Goal: Transaction & Acquisition: Purchase product/service

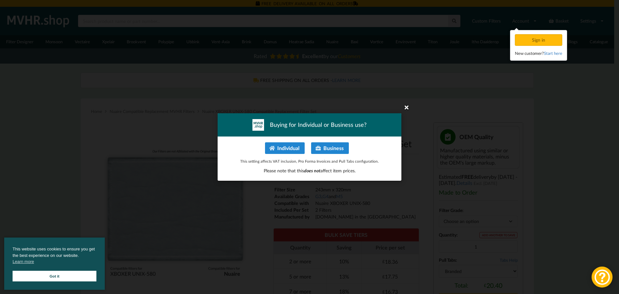
click at [409, 106] on icon at bounding box center [407, 107] width 10 height 10
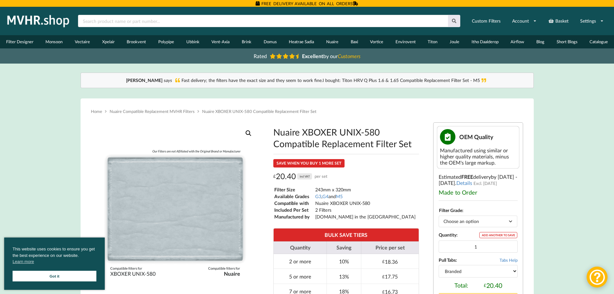
drag, startPoint x: 314, startPoint y: 141, endPoint x: 341, endPoint y: 146, distance: 27.1
click at [314, 141] on h1 "Nuaire XBOXER UNIX-580 Compatible Replacement Filter Set" at bounding box center [346, 137] width 146 height 23
drag, startPoint x: 382, startPoint y: 142, endPoint x: 274, endPoint y: 135, distance: 107.6
click at [274, 135] on h1 "Nuaire XBOXER UNIX-580 Compatible Replacement Filter Set" at bounding box center [346, 137] width 146 height 23
copy h1 "Nuaire XBOXER UNIX-580 Compatible Replacement Filter Set"
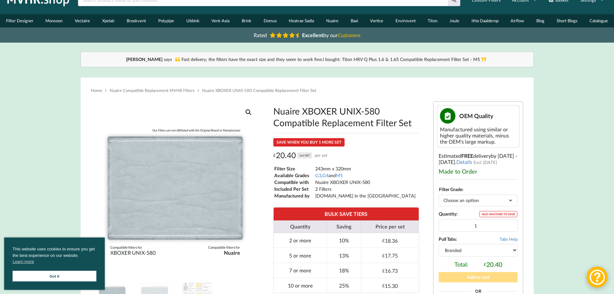
scroll to position [32, 0]
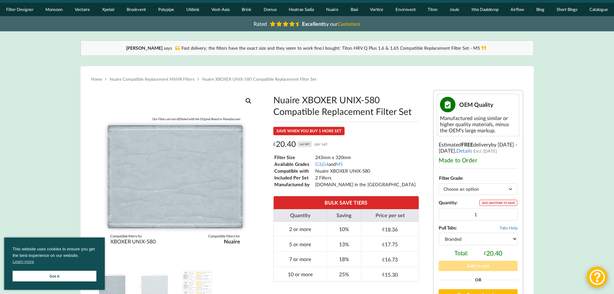
click at [456, 189] on select "Choose an option G3 G4 M5" at bounding box center [478, 188] width 79 height 11
click at [439, 183] on select "Choose an option G3 G4 M5" at bounding box center [478, 188] width 79 height 11
click at [466, 188] on select "Choose an option G3 G4 M5" at bounding box center [478, 188] width 79 height 11
click at [439, 183] on select "Choose an option G3 G4 M5" at bounding box center [478, 188] width 79 height 11
click at [462, 189] on select "Choose an option G3 G4 M5" at bounding box center [478, 188] width 79 height 11
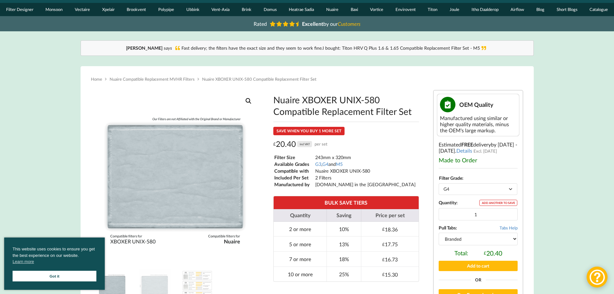
click at [439, 183] on select "Choose an option G3 G4 M5" at bounding box center [478, 188] width 79 height 11
select select "G4"
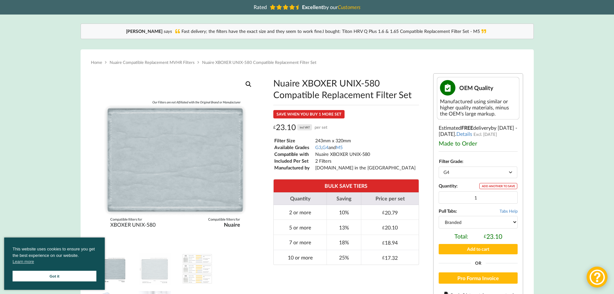
scroll to position [65, 0]
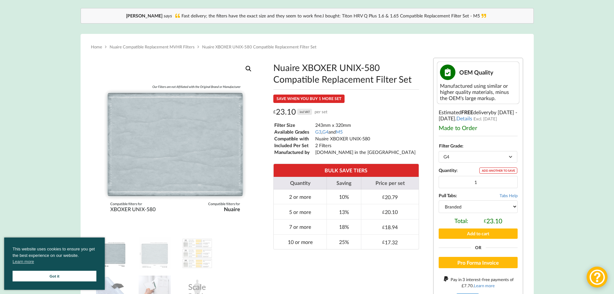
click at [507, 206] on select "Branded Black" at bounding box center [478, 206] width 79 height 12
click at [507, 205] on select "Branded Black" at bounding box center [478, 206] width 79 height 12
drag, startPoint x: 495, startPoint y: 205, endPoint x: 489, endPoint y: 212, distance: 8.7
click at [495, 205] on select "Branded Black" at bounding box center [478, 206] width 79 height 12
click at [439, 200] on select "Branded Black" at bounding box center [478, 206] width 79 height 12
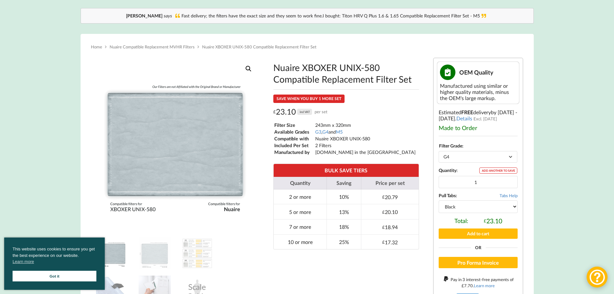
click at [490, 207] on select "Branded Black" at bounding box center [478, 206] width 79 height 12
select select "branded"
click at [439, 200] on select "Branded Black" at bounding box center [478, 206] width 79 height 12
click at [477, 205] on select "Branded Black" at bounding box center [478, 206] width 79 height 12
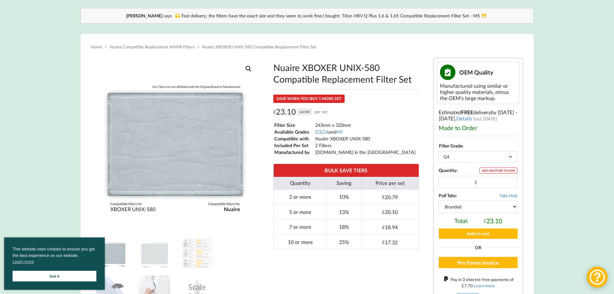
click at [477, 205] on select "Branded Black" at bounding box center [478, 206] width 79 height 12
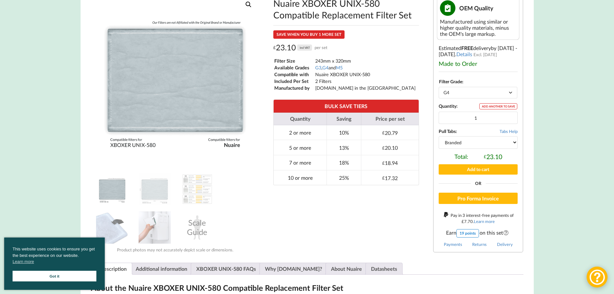
scroll to position [129, 0]
click at [473, 170] on button "Add to cart" at bounding box center [478, 169] width 79 height 10
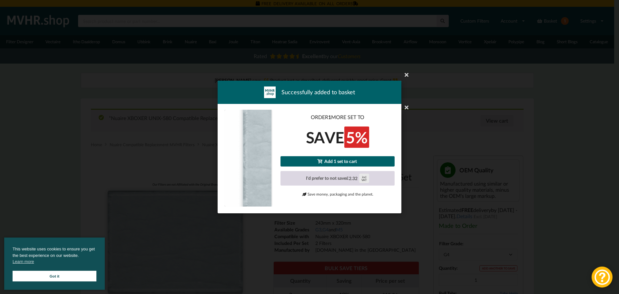
click at [329, 178] on button "I'd prefer to not save £ 2.32 incl VAT" at bounding box center [338, 178] width 114 height 15
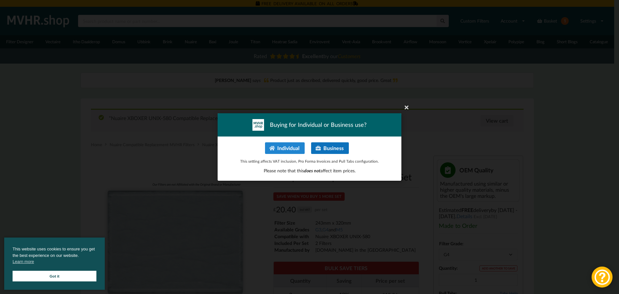
click at [330, 149] on button "Business" at bounding box center [330, 148] width 38 height 12
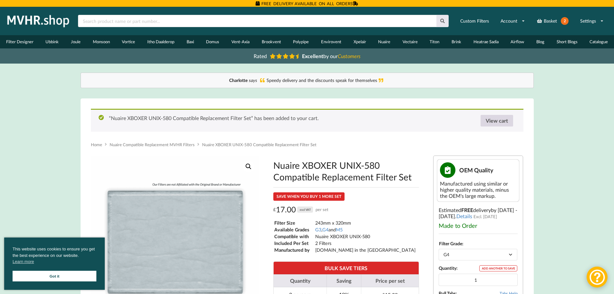
click at [491, 120] on link "View cart" at bounding box center [497, 121] width 33 height 12
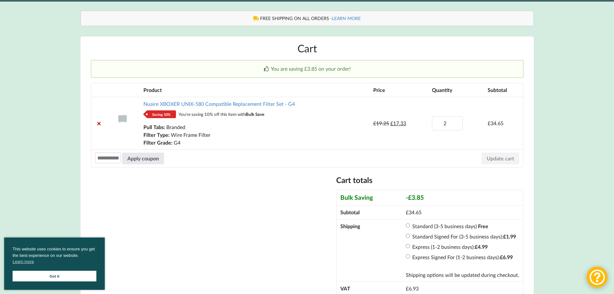
scroll to position [65, 0]
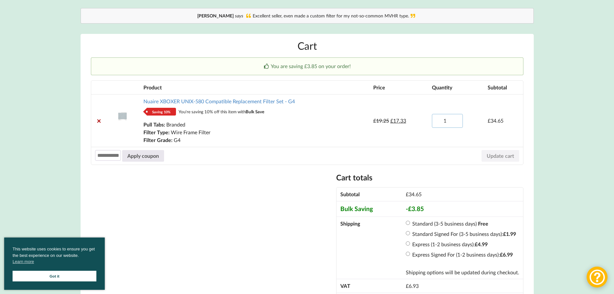
type input "1"
click at [456, 123] on input "1" at bounding box center [447, 121] width 31 height 14
click at [501, 156] on button "Update cart" at bounding box center [501, 156] width 38 height 12
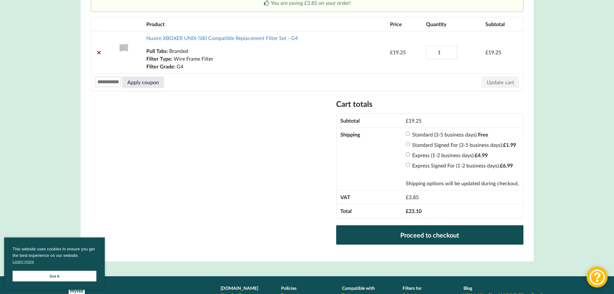
scroll to position [129, 0]
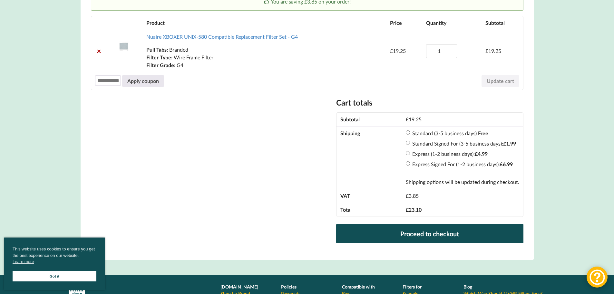
click at [55, 276] on link "Got it" at bounding box center [55, 276] width 84 height 11
